Goal: Task Accomplishment & Management: Use online tool/utility

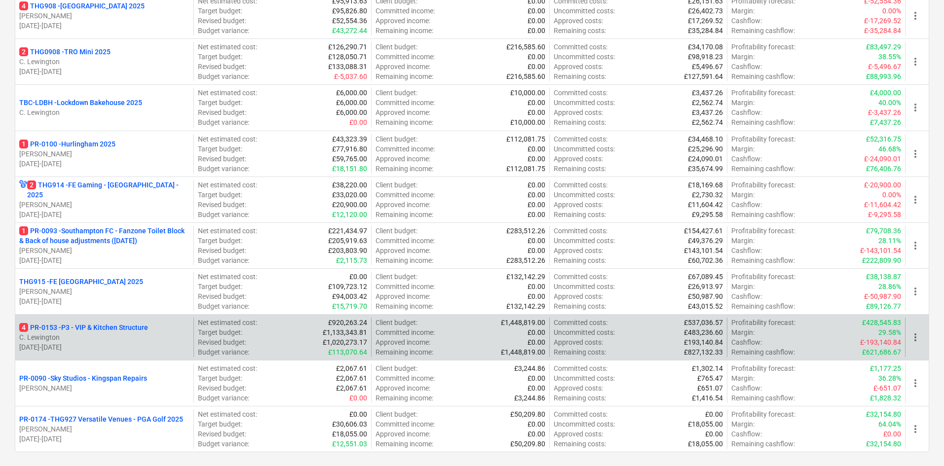
scroll to position [493, 0]
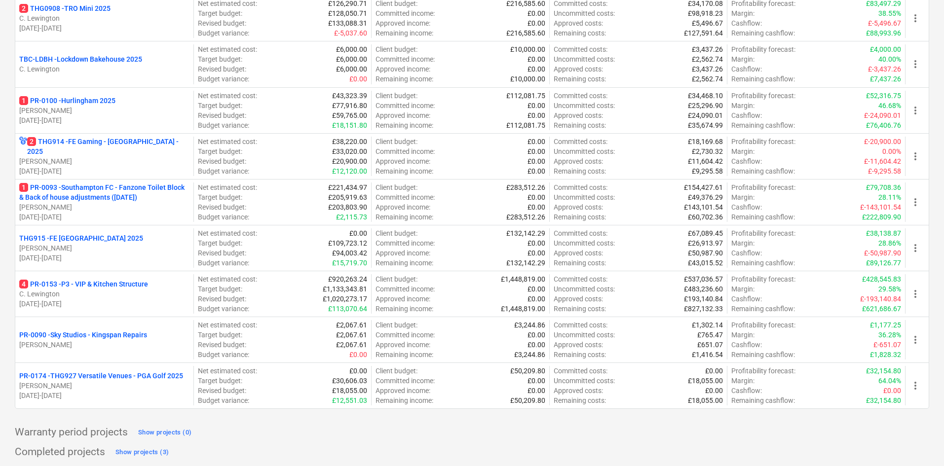
click at [120, 294] on p "C. Lewington" at bounding box center [104, 294] width 170 height 10
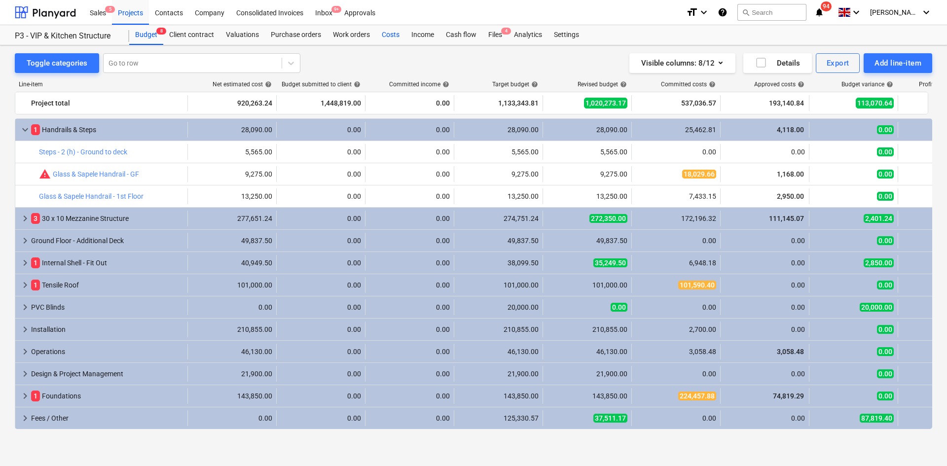
click at [391, 40] on div "Costs" at bounding box center [391, 35] width 30 height 20
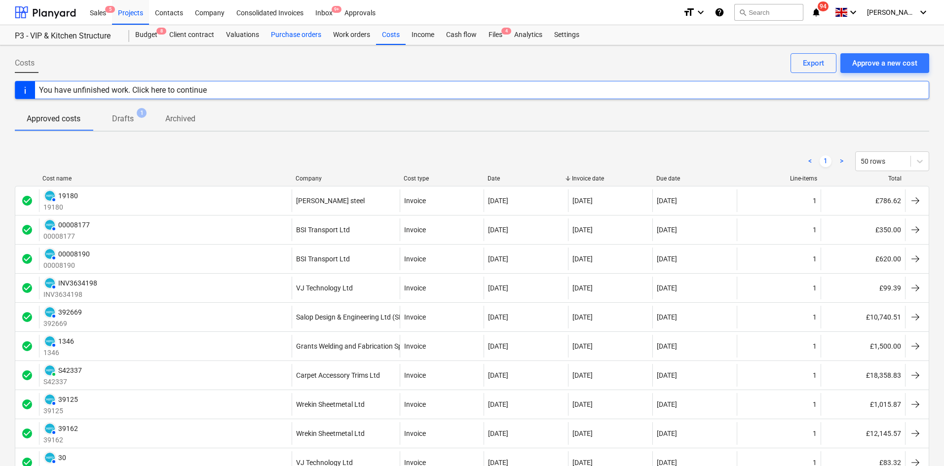
click at [298, 30] on div "Purchase orders" at bounding box center [296, 35] width 62 height 20
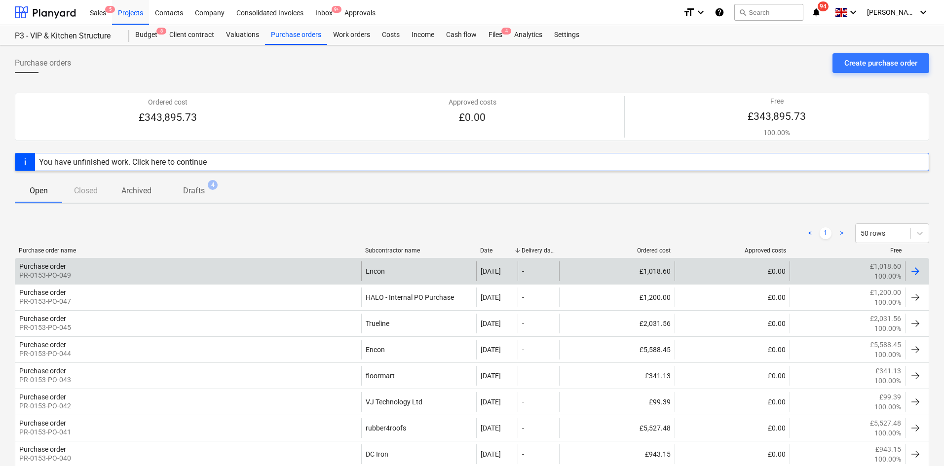
click at [284, 278] on div "Purchase order PR-0153-PO-049" at bounding box center [188, 271] width 346 height 20
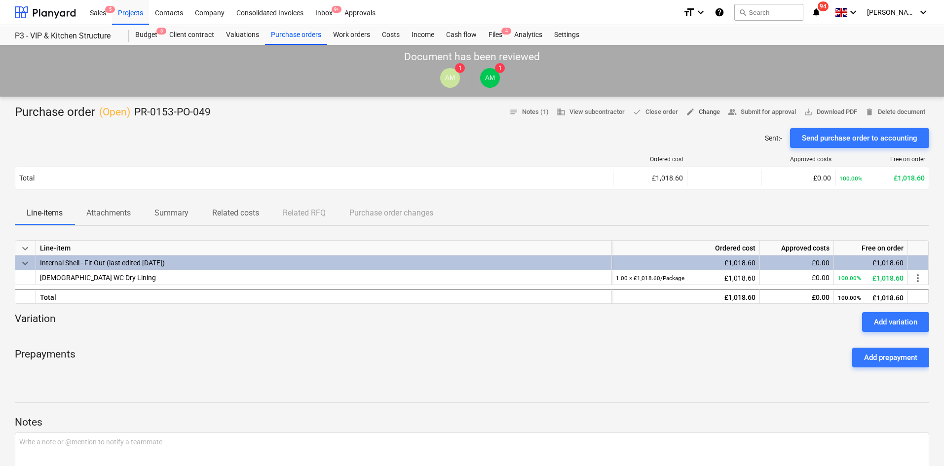
click at [697, 114] on span "edit Change" at bounding box center [703, 112] width 34 height 11
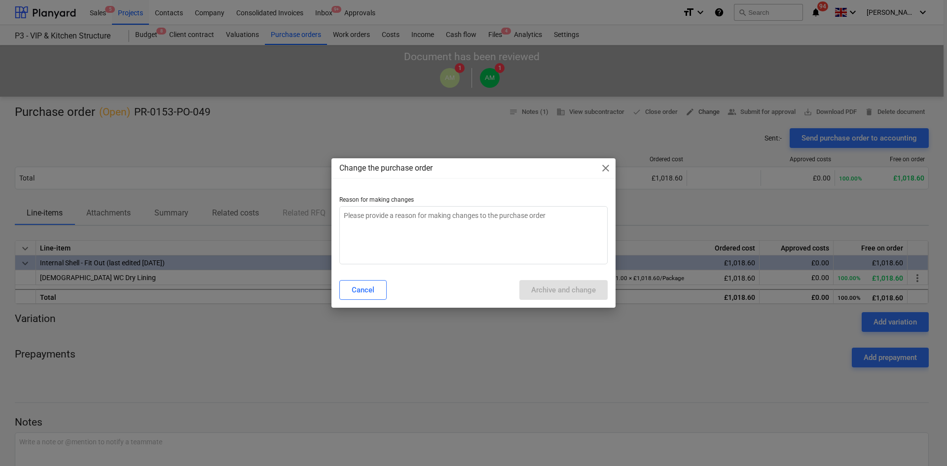
type textarea "x"
click at [473, 241] on textarea at bounding box center [473, 235] width 268 height 58
type textarea "w"
type textarea "x"
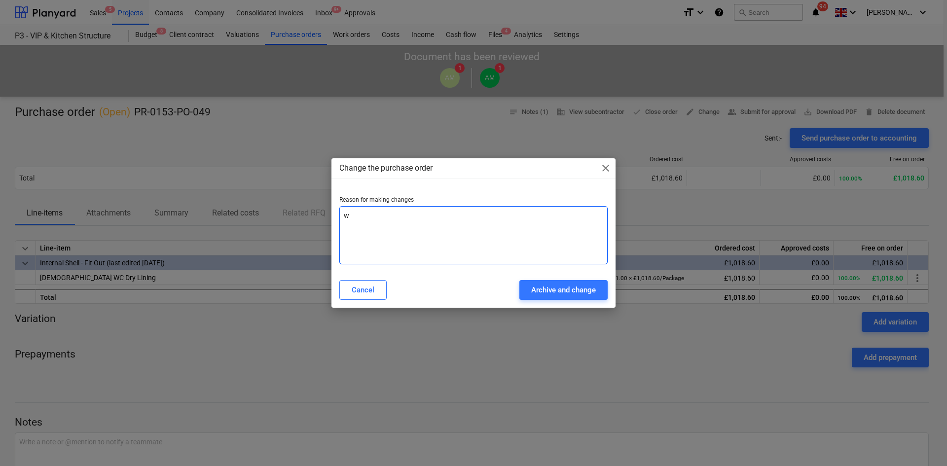
type textarea "wr"
type textarea "x"
type textarea "wro"
type textarea "x"
type textarea "wron"
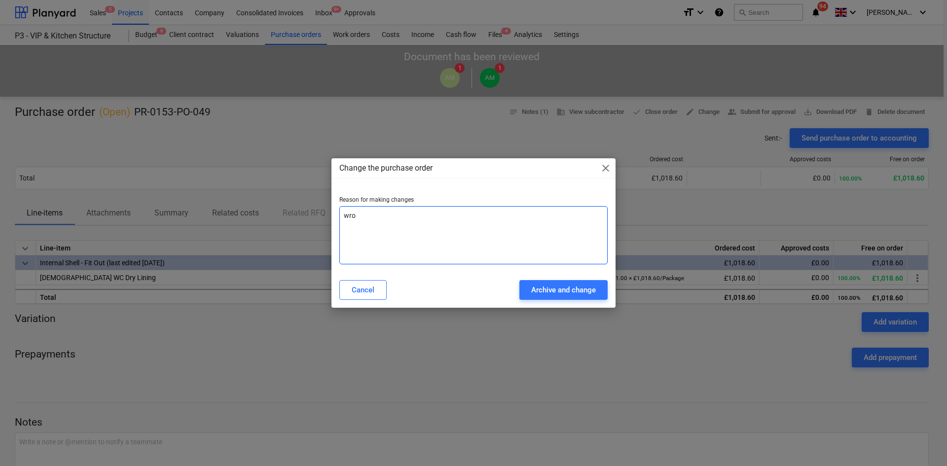
type textarea "x"
type textarea "wrong"
type textarea "x"
type textarea "wrong"
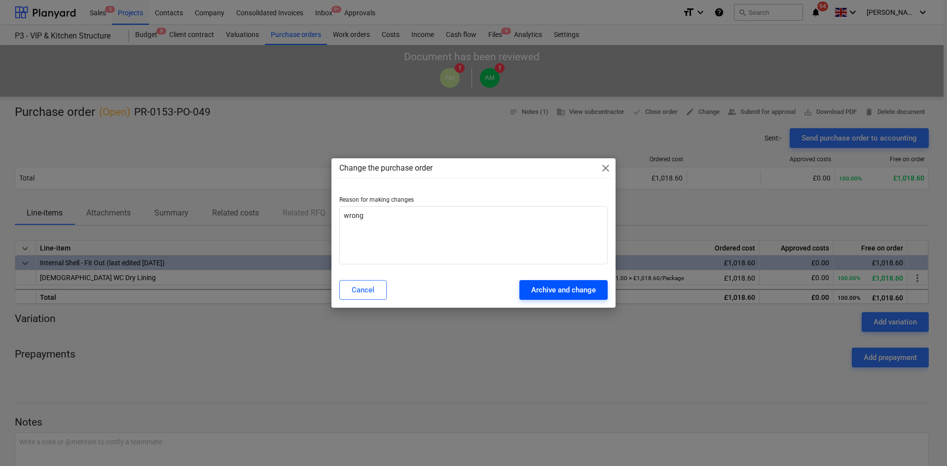
click at [556, 297] on button "Archive and change" at bounding box center [563, 290] width 88 height 20
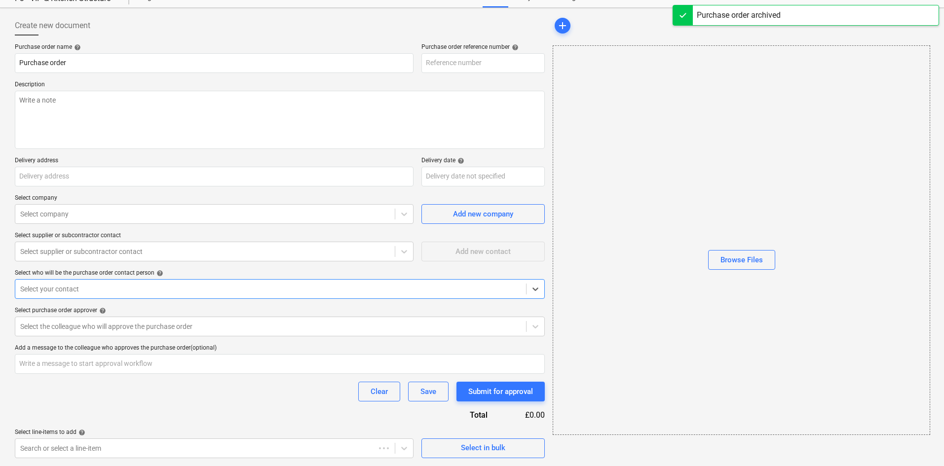
type textarea "x"
type input "PR-0153-PO-050"
type textarea "x"
type input "PR-0153-PO-049"
type textarea "BG JOINT FILLER 12.5Kg 15Nr BG EASIFILL 60 10Kg 30Nr KN CORNER FLEX TAPE 30M 6N…"
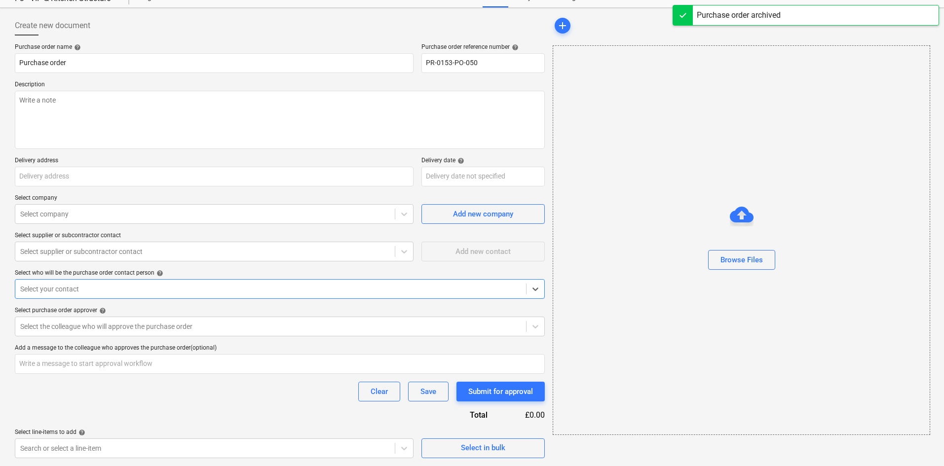
type input "[STREET_ADDRESS]"
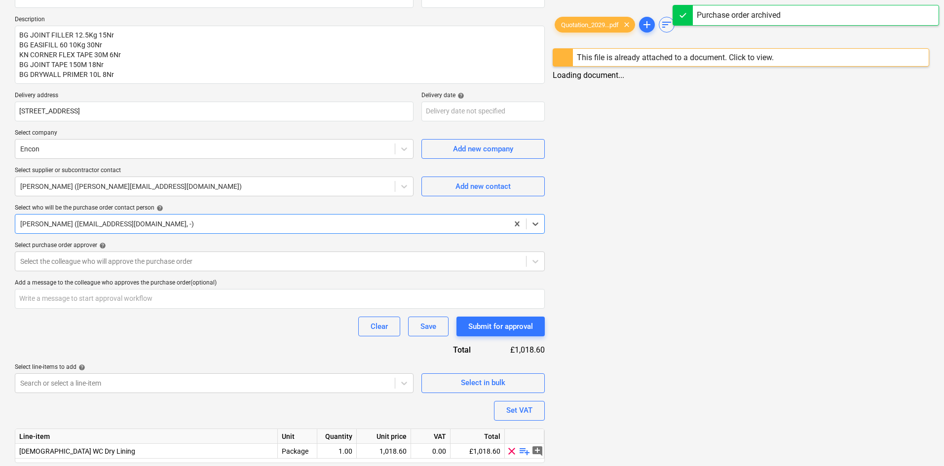
scroll to position [135, 0]
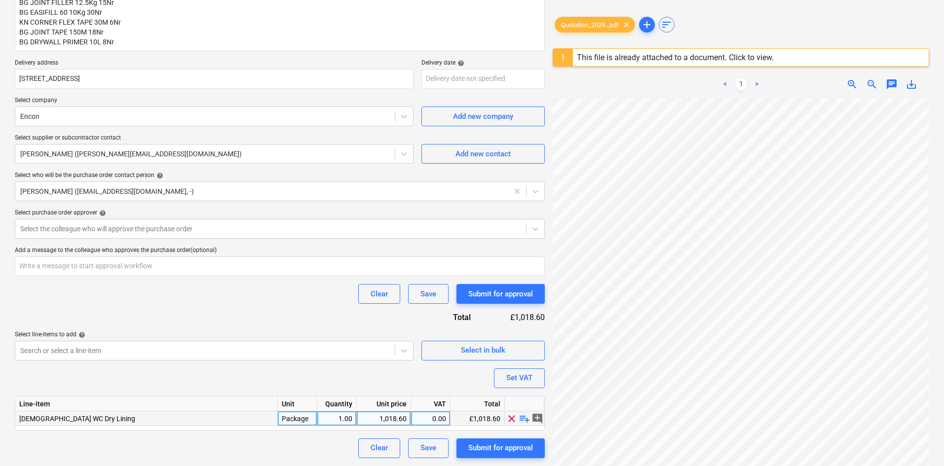
click at [371, 413] on div "1,018.60" at bounding box center [384, 418] width 46 height 15
type textarea "x"
type input "1528.13"
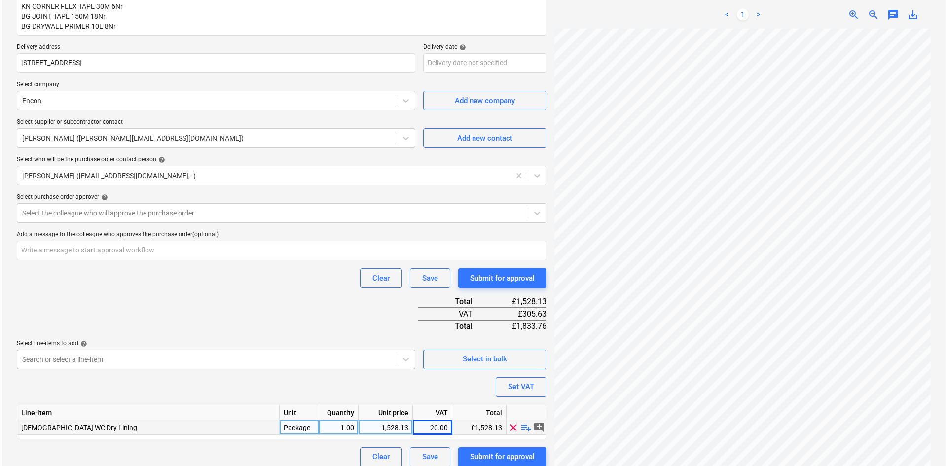
scroll to position [160, 0]
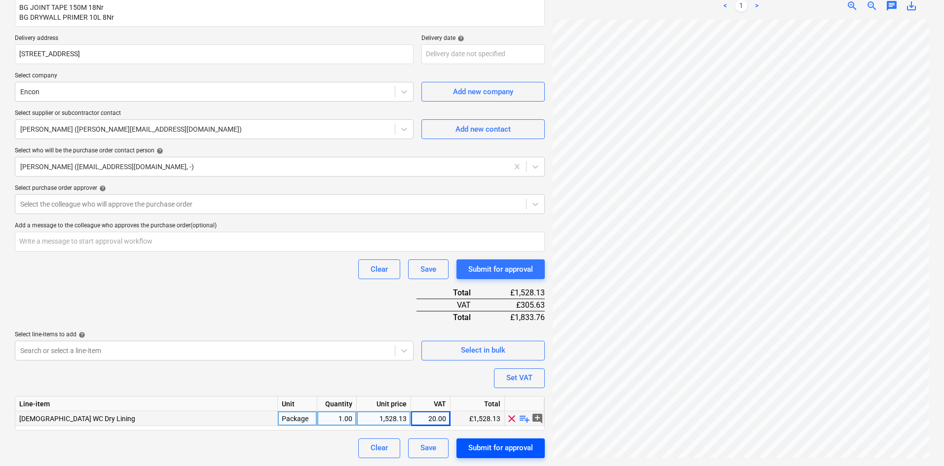
click at [488, 447] on div "Submit for approval" at bounding box center [500, 447] width 65 height 13
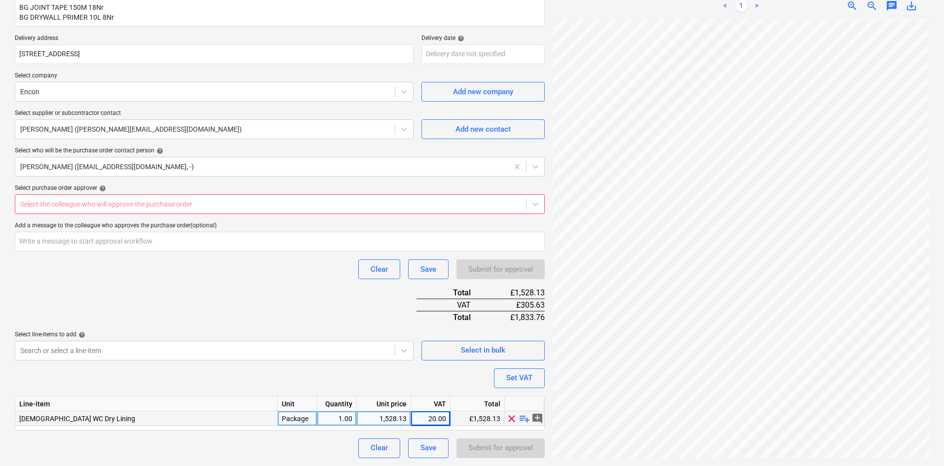
click at [201, 193] on div "Select purchase order approver help Select the colleague who will approve the p…" at bounding box center [280, 199] width 530 height 30
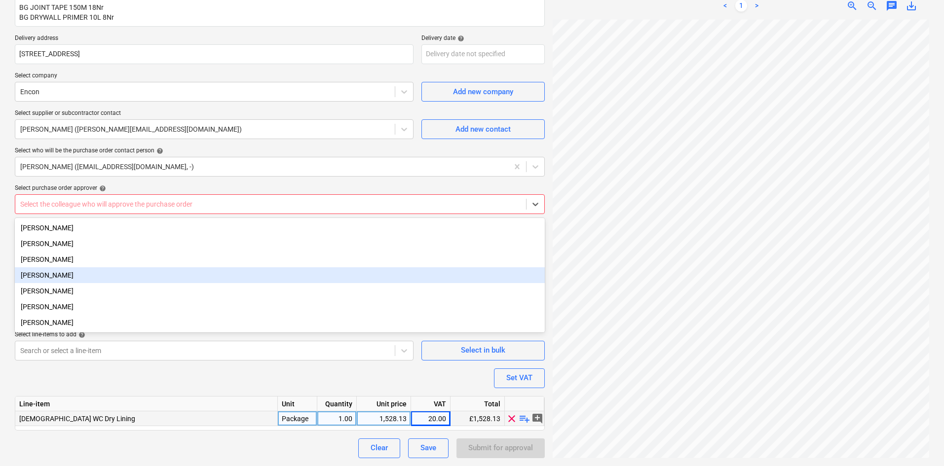
click at [55, 281] on div "[PERSON_NAME]" at bounding box center [280, 275] width 530 height 16
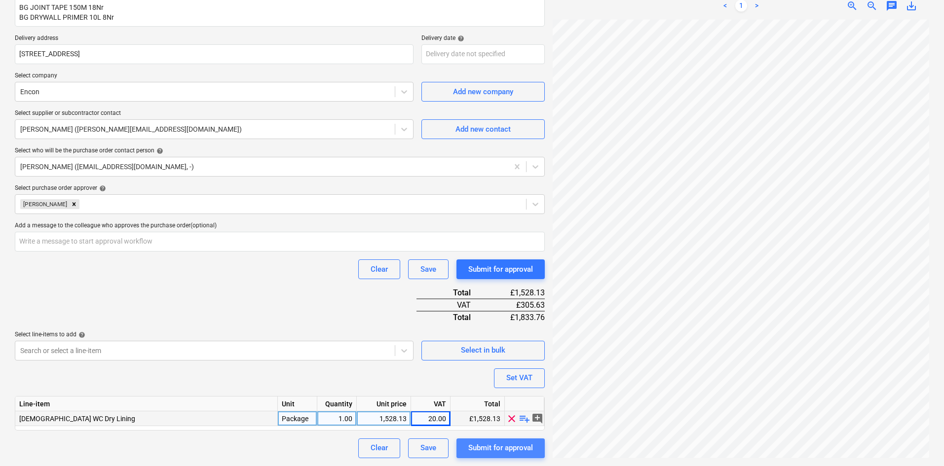
click at [485, 453] on div "Submit for approval" at bounding box center [500, 447] width 65 height 13
type textarea "x"
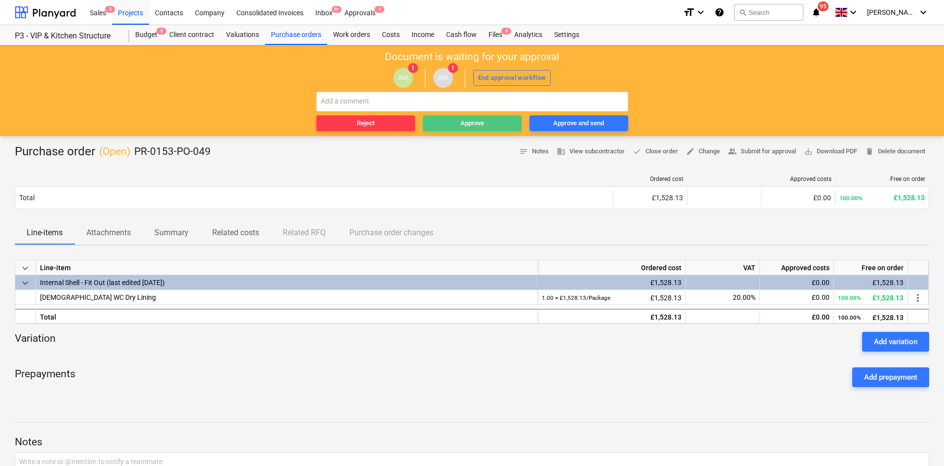
click at [484, 119] on span "Approve" at bounding box center [472, 123] width 91 height 11
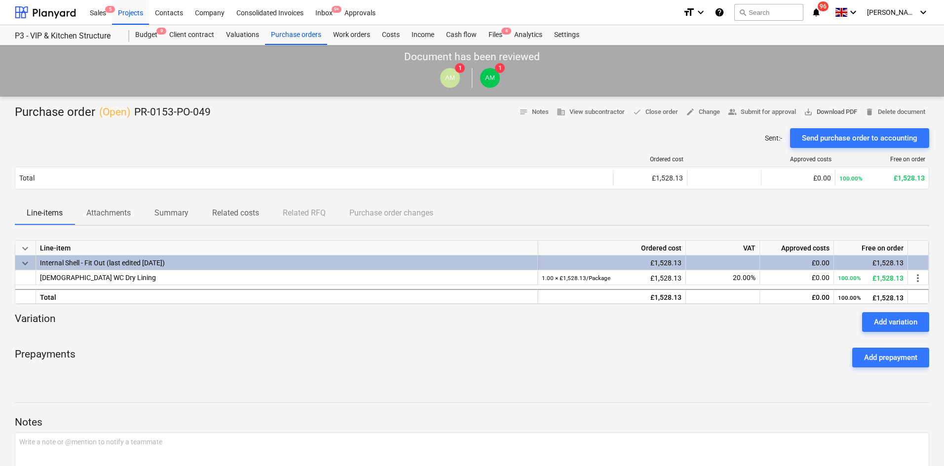
click at [825, 112] on span "save_alt Download PDF" at bounding box center [830, 112] width 53 height 11
